Goal: Transaction & Acquisition: Purchase product/service

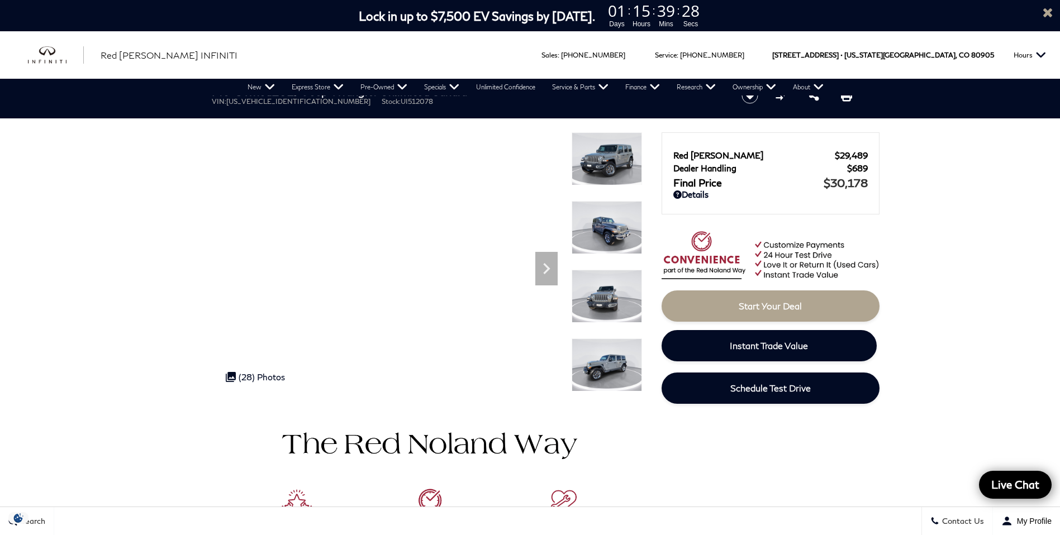
click at [607, 229] on img at bounding box center [607, 227] width 70 height 53
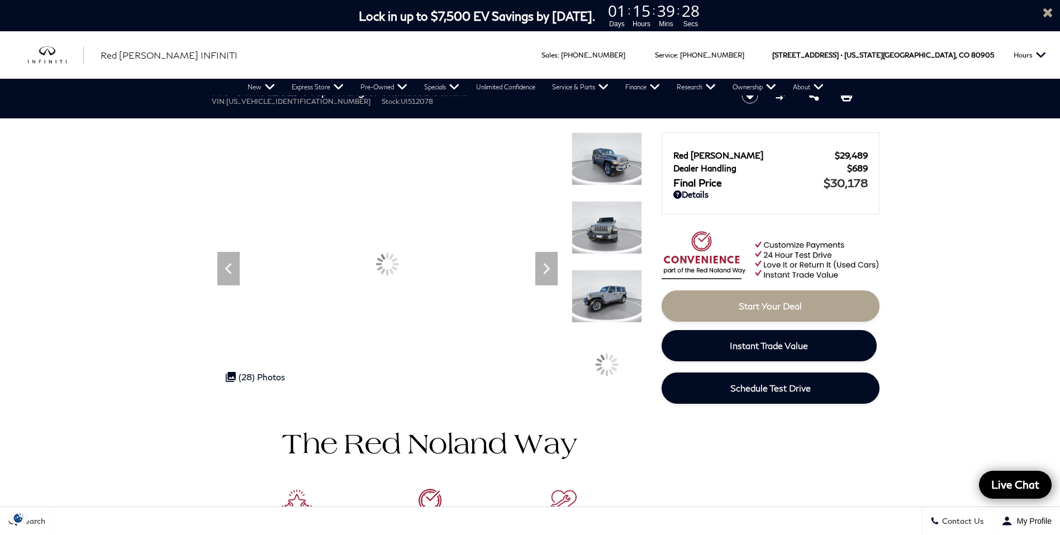
click at [607, 297] on img at bounding box center [607, 296] width 70 height 53
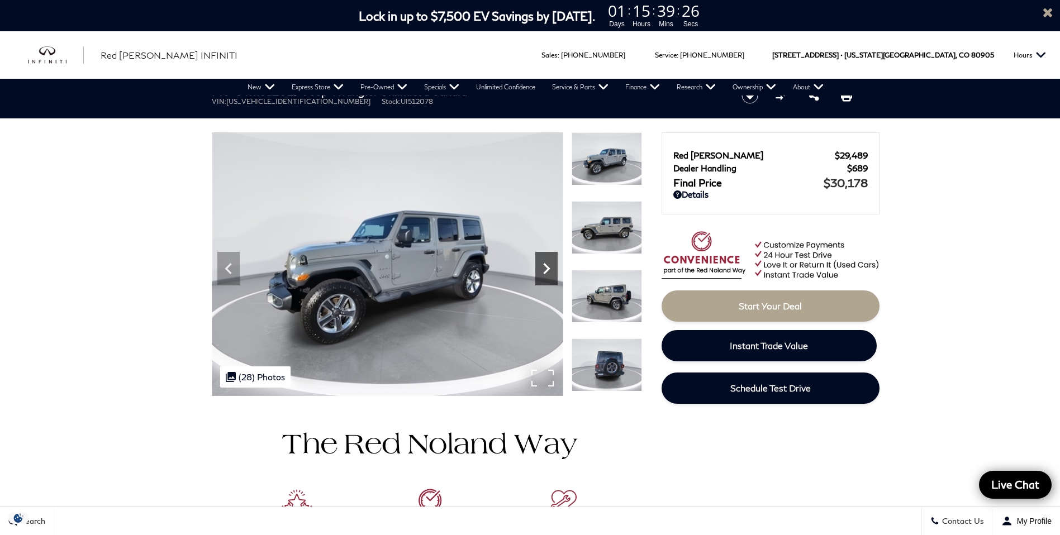
click at [548, 274] on icon "Next" at bounding box center [546, 269] width 22 height 22
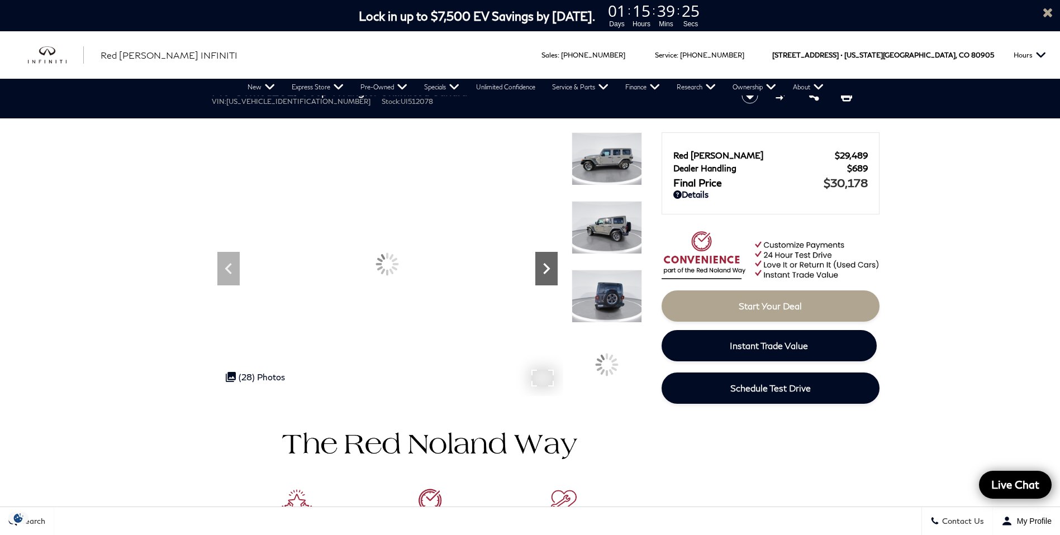
click at [548, 274] on icon "Next" at bounding box center [546, 269] width 22 height 22
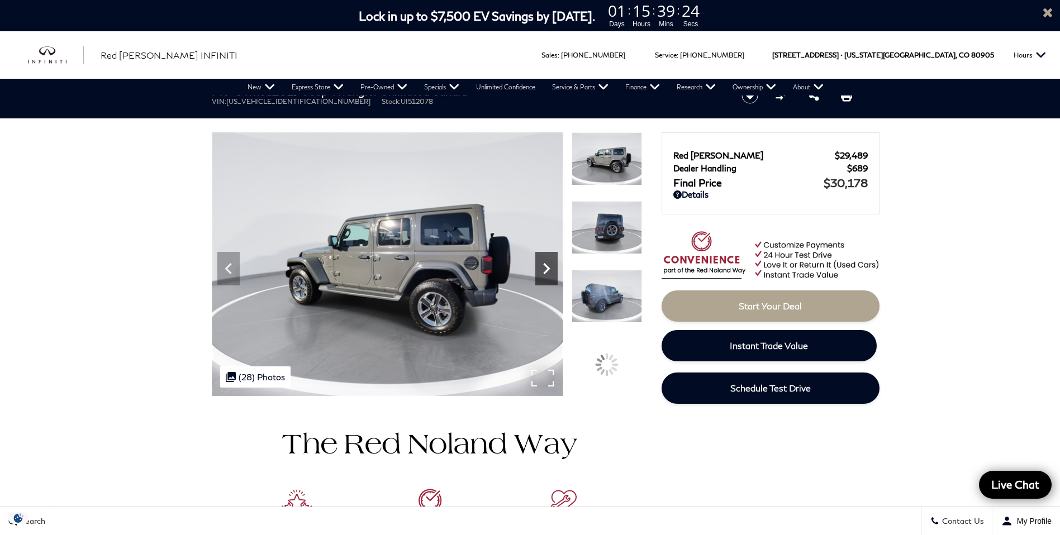
click at [548, 274] on icon "Next" at bounding box center [546, 269] width 22 height 22
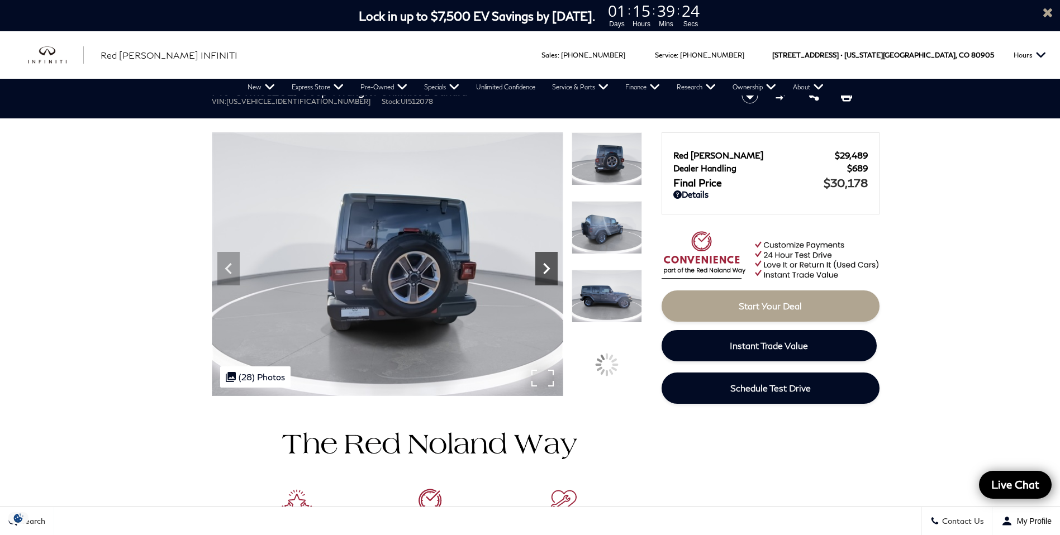
click at [548, 274] on icon "Next" at bounding box center [546, 269] width 22 height 22
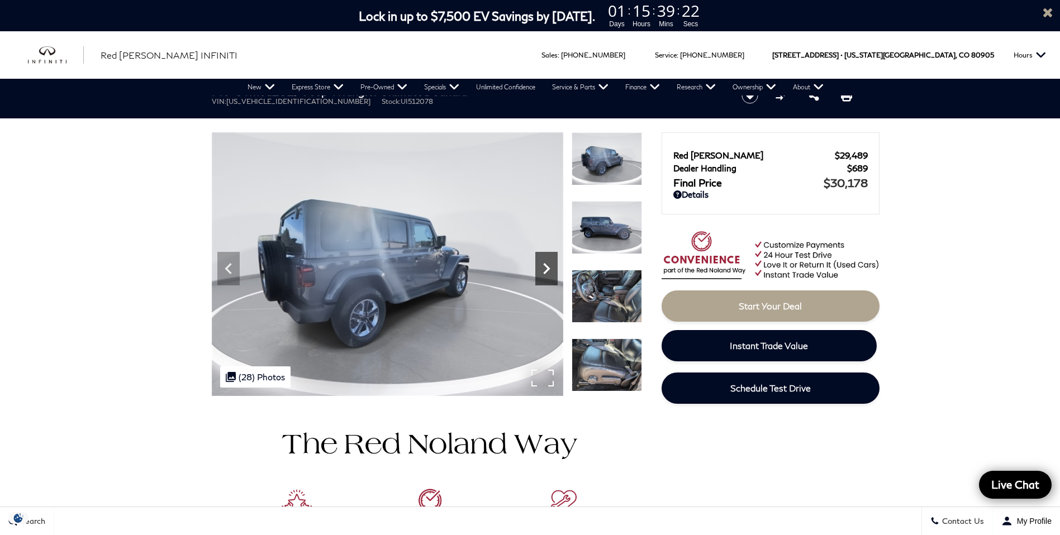
click at [548, 274] on icon "Next" at bounding box center [546, 269] width 22 height 22
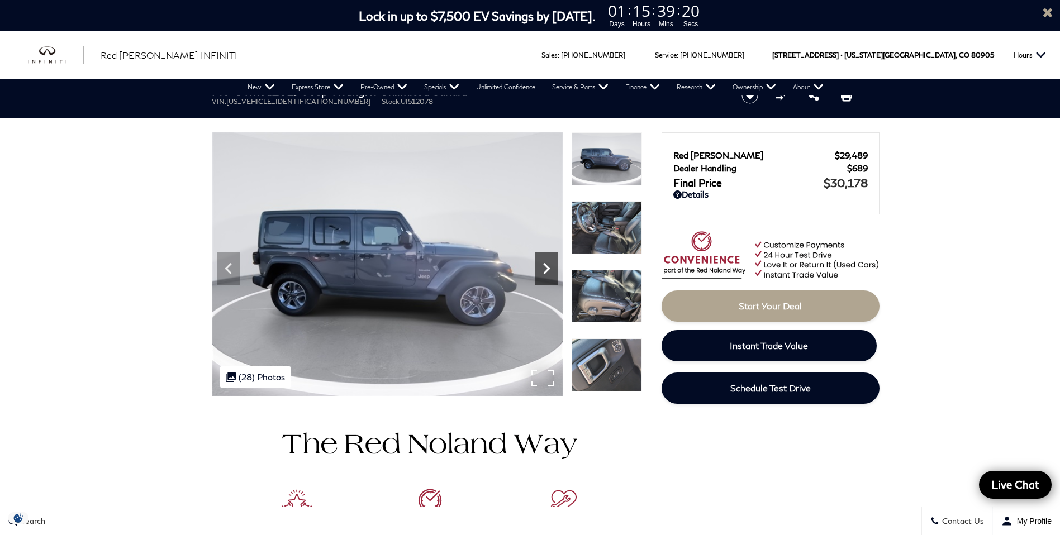
click at [548, 274] on icon "Next" at bounding box center [546, 269] width 22 height 22
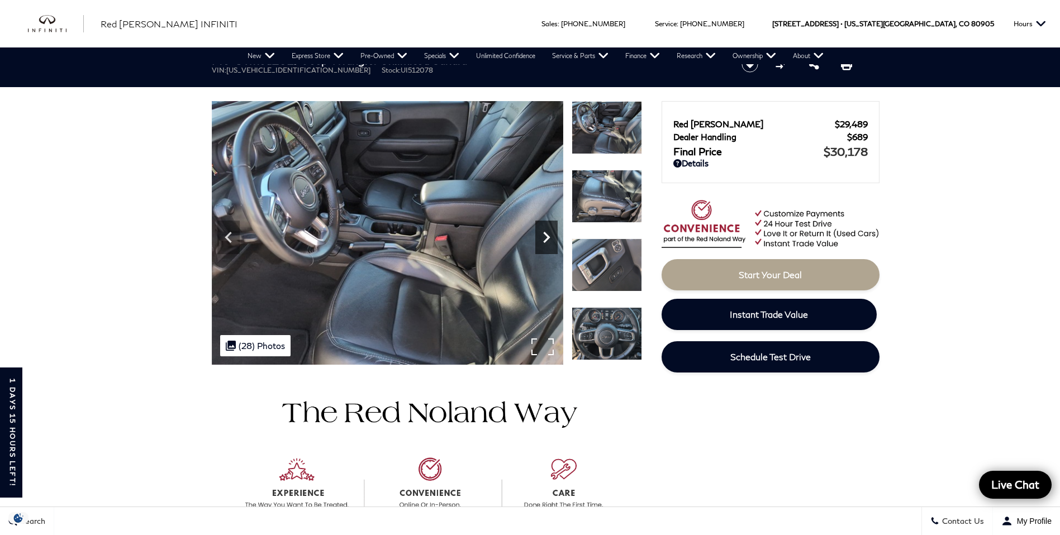
click at [549, 237] on icon "Next" at bounding box center [546, 237] width 7 height 11
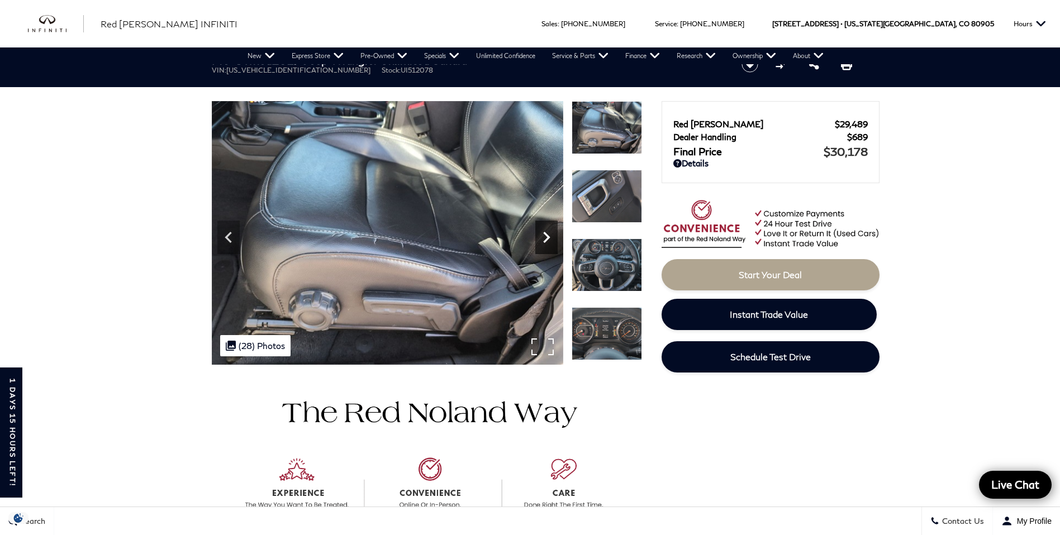
click at [549, 237] on icon "Next" at bounding box center [546, 237] width 7 height 11
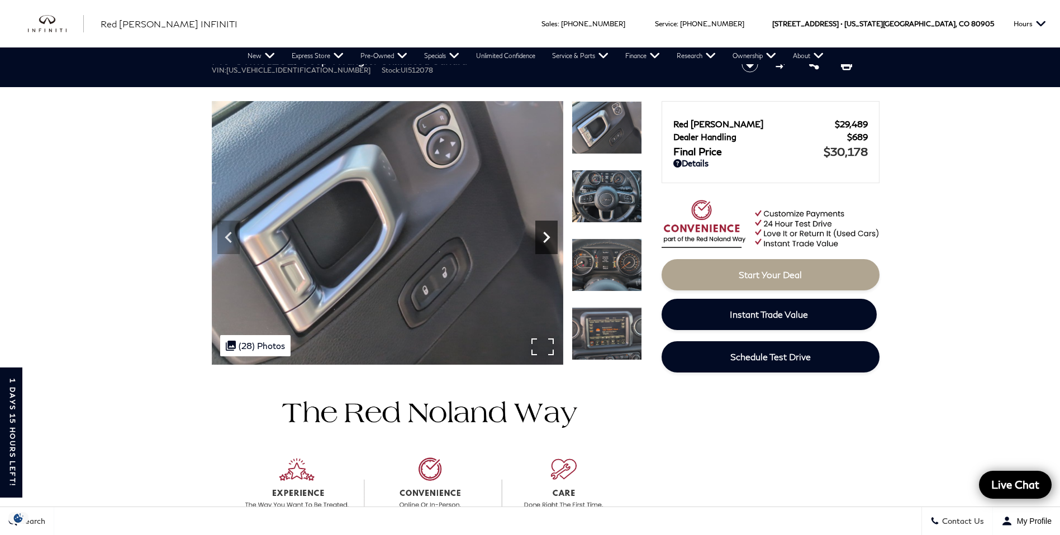
click at [549, 237] on icon "Next" at bounding box center [546, 237] width 7 height 11
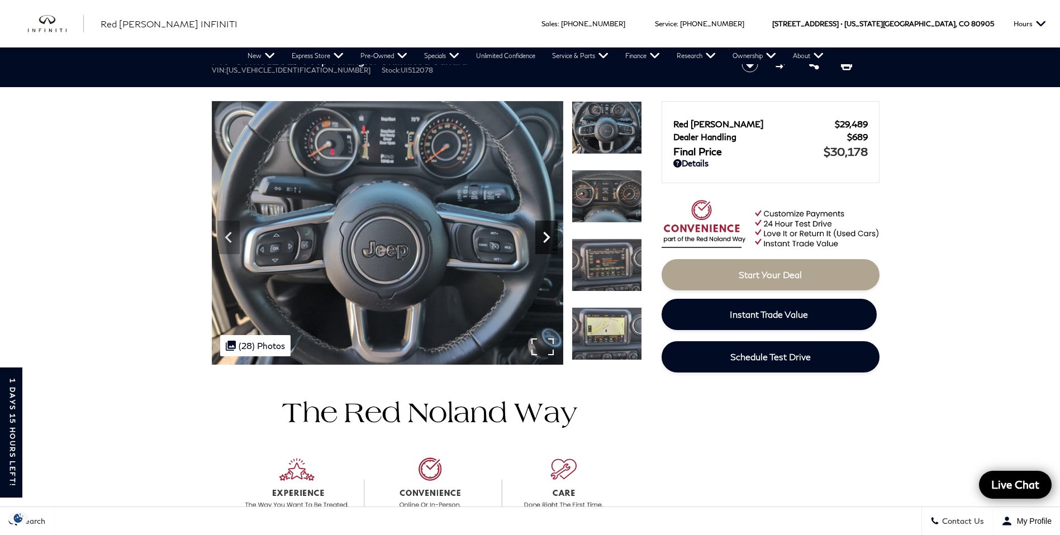
click at [549, 237] on icon "Next" at bounding box center [546, 237] width 7 height 11
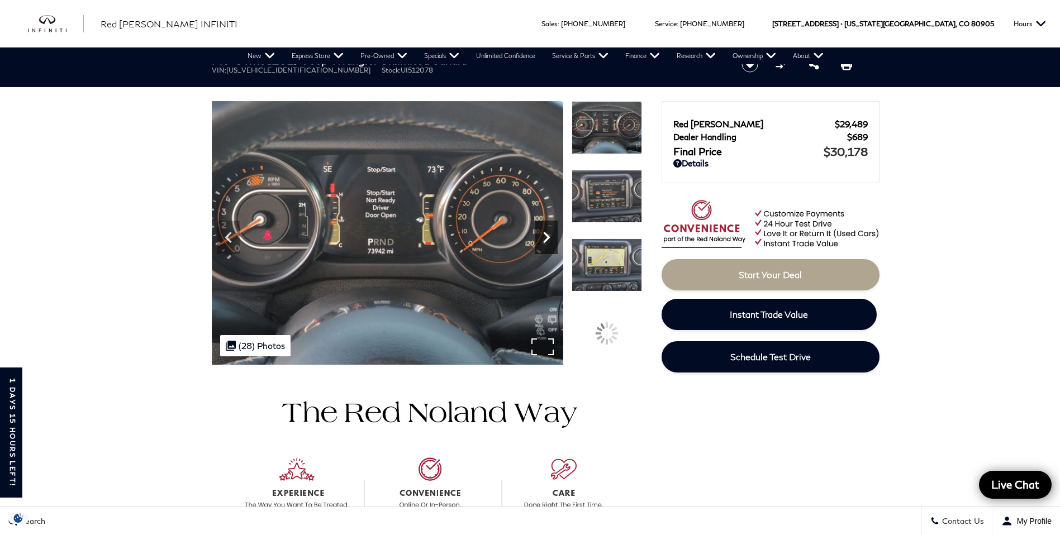
click at [549, 237] on icon "Next" at bounding box center [546, 237] width 7 height 11
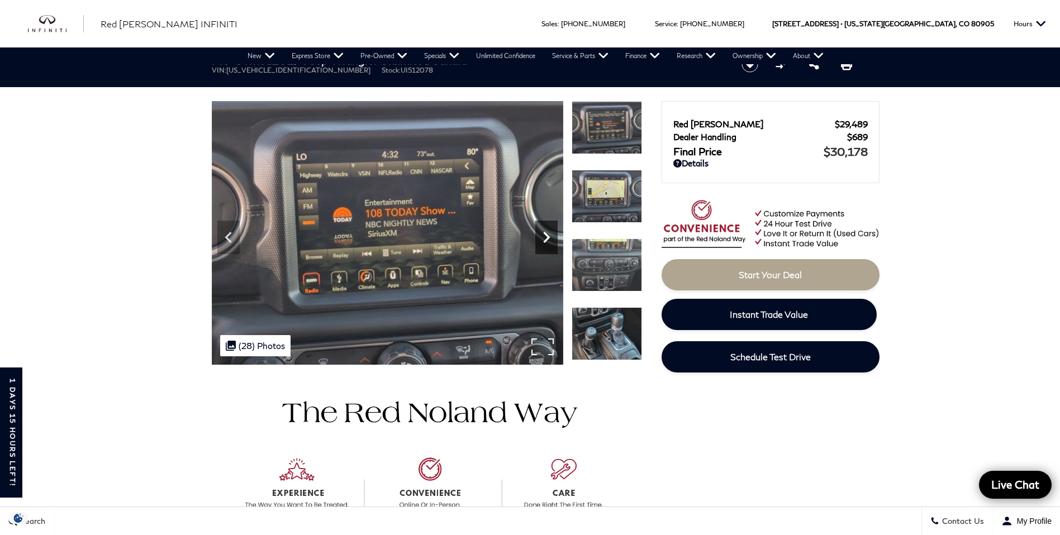
click at [549, 237] on icon "Next" at bounding box center [546, 237] width 7 height 11
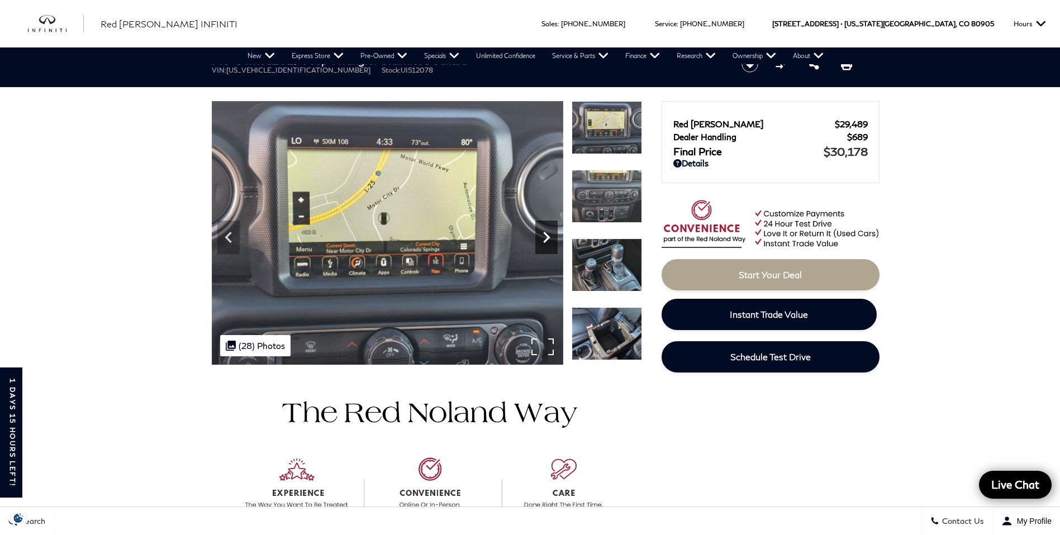
click at [549, 237] on icon "Next" at bounding box center [546, 237] width 7 height 11
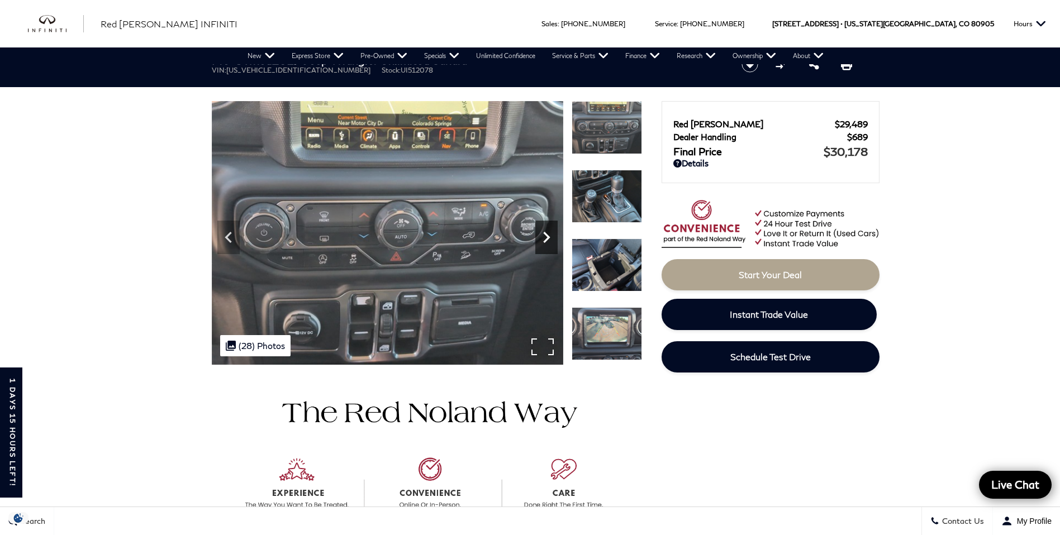
click at [549, 237] on icon "Next" at bounding box center [546, 237] width 7 height 11
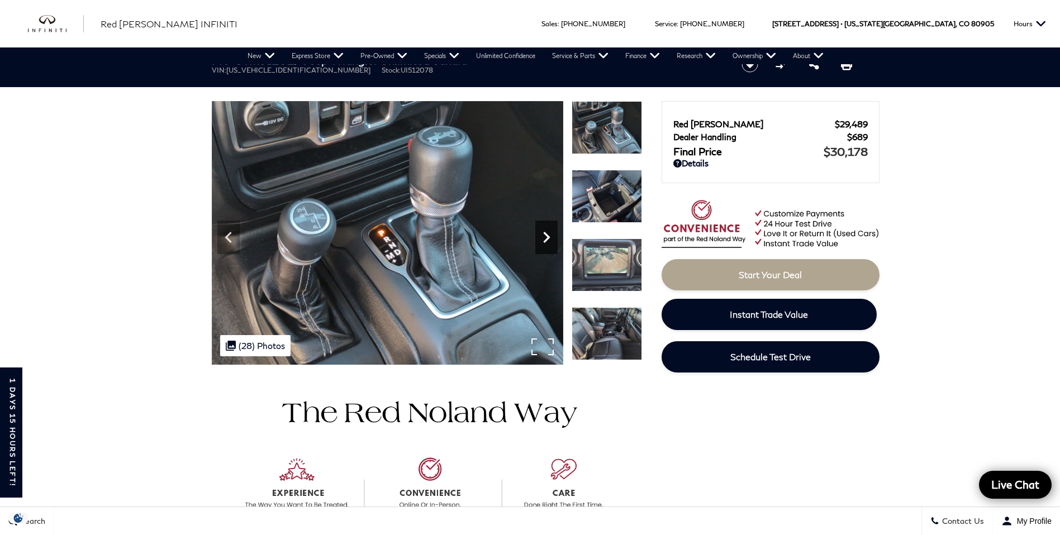
click at [549, 237] on icon "Next" at bounding box center [546, 237] width 7 height 11
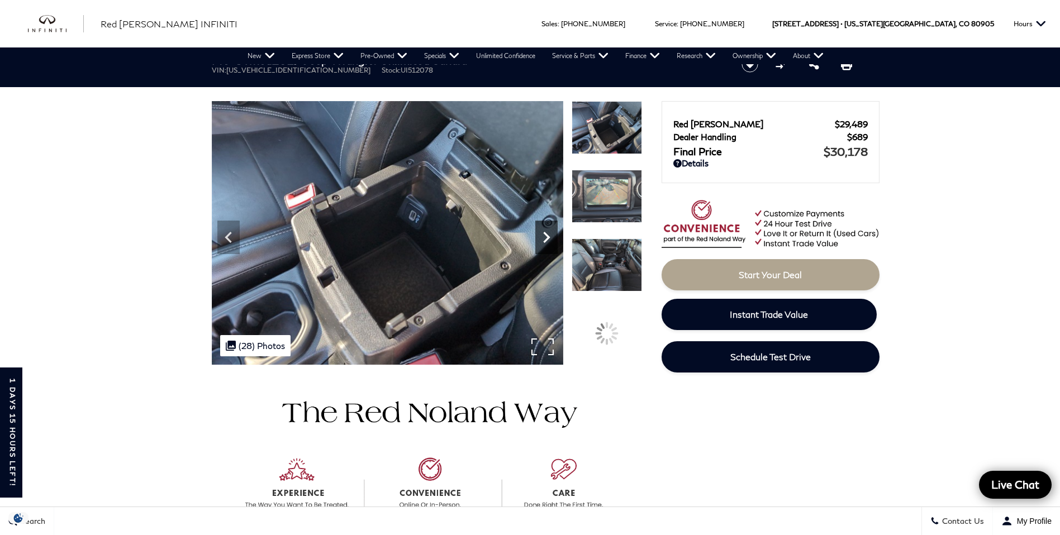
click at [549, 237] on icon "Next" at bounding box center [546, 237] width 7 height 11
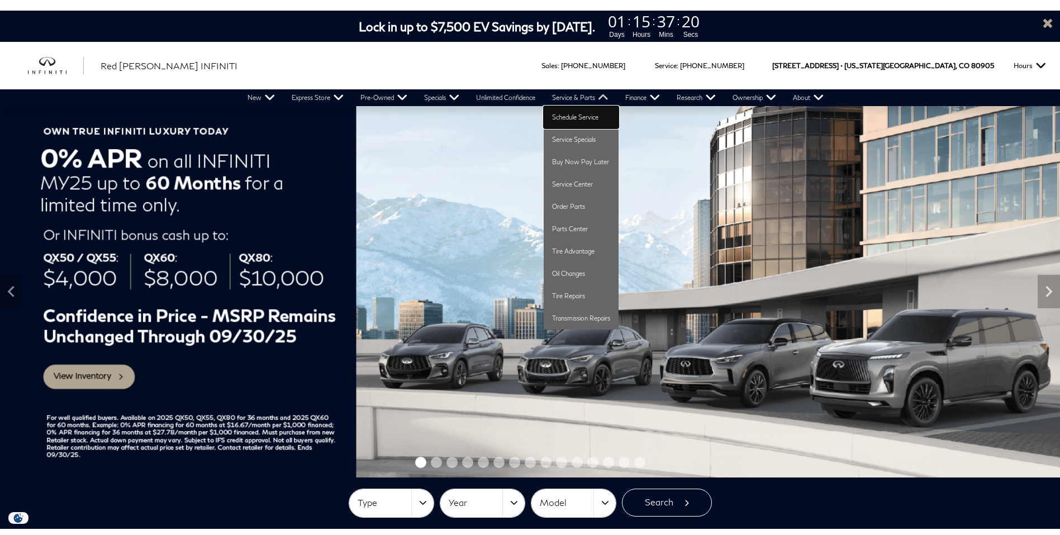
click at [562, 115] on link "Schedule Service" at bounding box center [581, 117] width 75 height 22
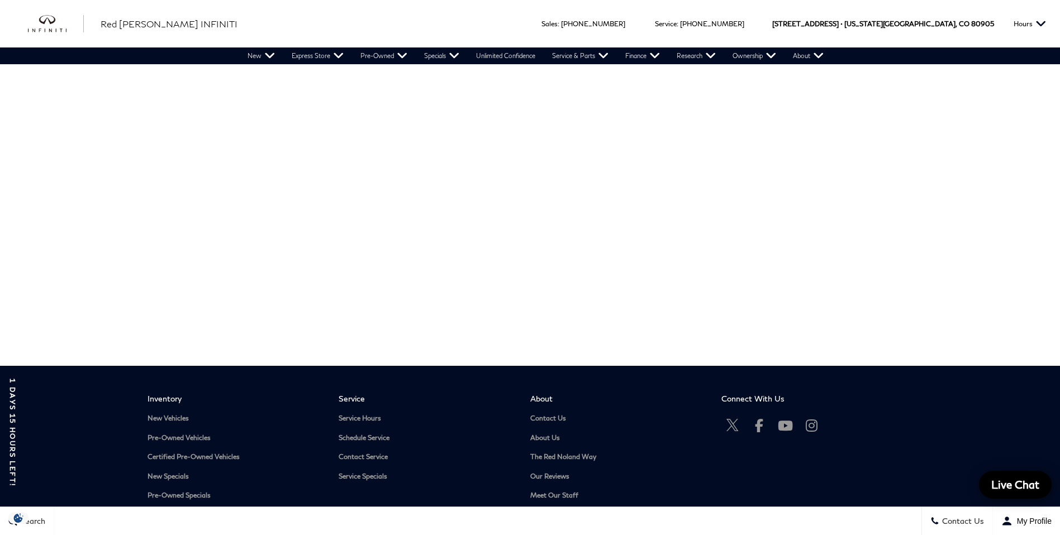
scroll to position [75, 0]
